Goal: Find specific page/section: Find specific page/section

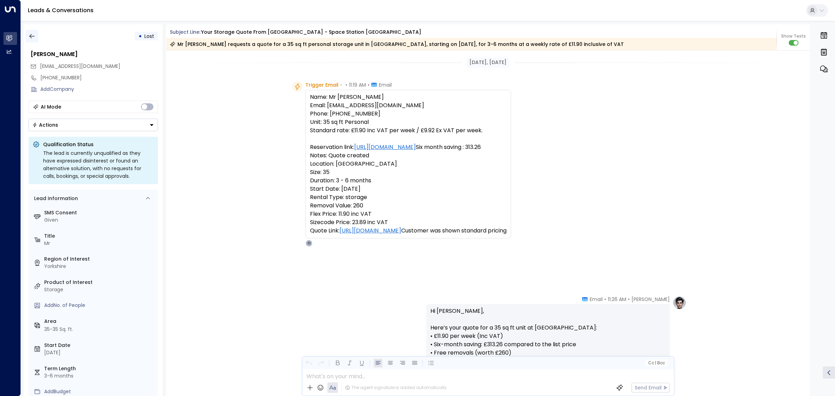
click at [30, 35] on icon "button" at bounding box center [32, 36] width 7 height 7
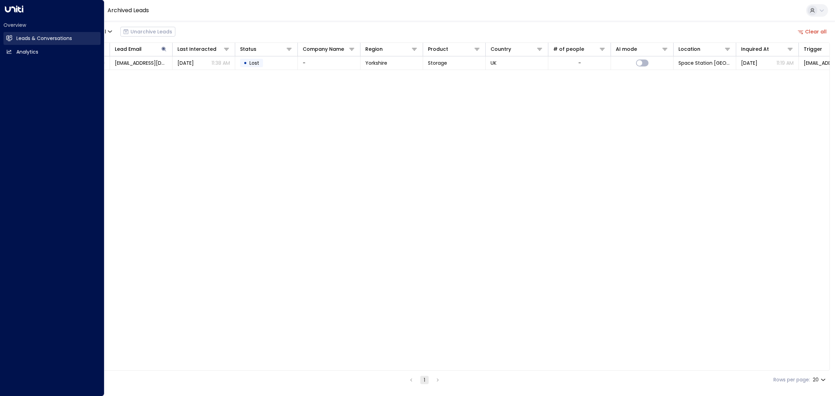
click at [35, 37] on h2 "Leads & Conversations" at bounding box center [44, 38] width 56 height 7
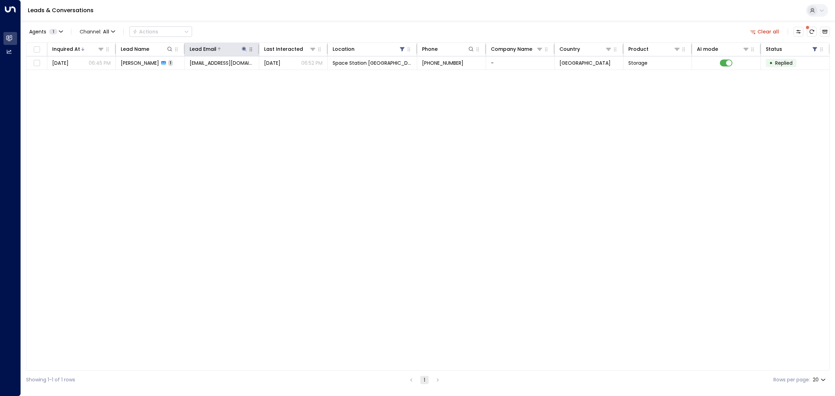
click at [244, 48] on icon at bounding box center [244, 49] width 5 height 5
click at [287, 73] on icon "button" at bounding box center [287, 74] width 5 height 5
click at [254, 102] on div "Inquired At Lead Name Lead Email Last Interacted Location Phone Company Name Co…" at bounding box center [427, 206] width 803 height 328
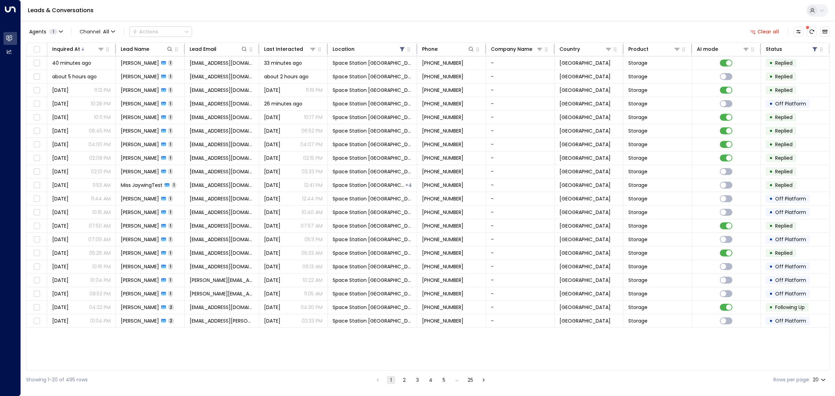
click at [350, 12] on div "Leads & Conversations" at bounding box center [428, 10] width 814 height 21
click at [359, 26] on div "Agents 1 Channel: All Actions Clear all" at bounding box center [427, 31] width 803 height 15
click at [322, 342] on div "Inquired At Lead Name Lead Email Last Interacted Location Phone Company Name Co…" at bounding box center [427, 206] width 803 height 328
